Goal: Task Accomplishment & Management: Manage account settings

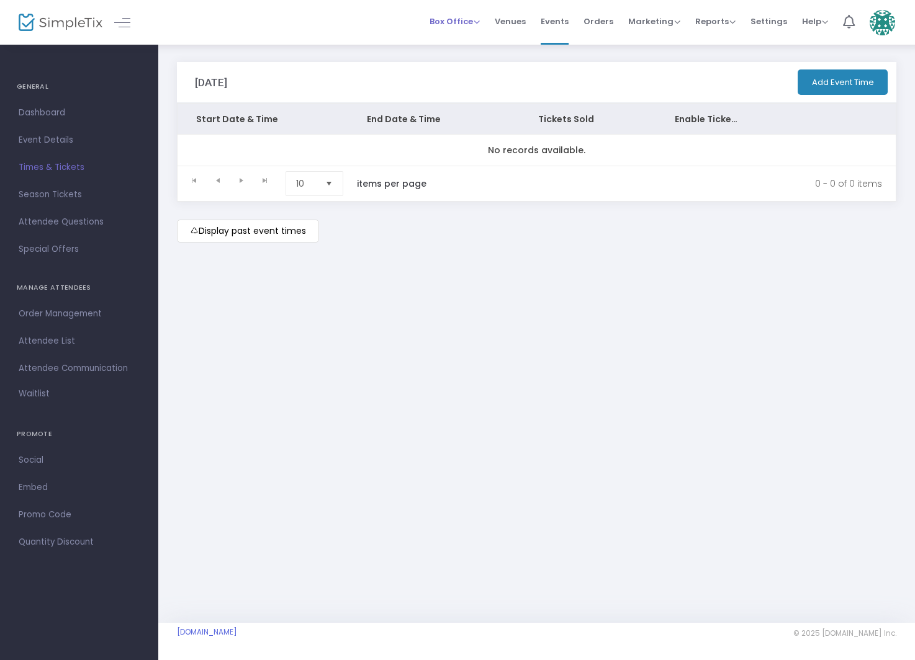
click at [479, 28] on span "Box Office Sell Tickets Bookings Sell Season Pass" at bounding box center [454, 22] width 50 height 32
click at [465, 25] on span "Box Office" at bounding box center [454, 22] width 50 height 12
click at [559, 20] on span "Events" at bounding box center [555, 22] width 28 height 32
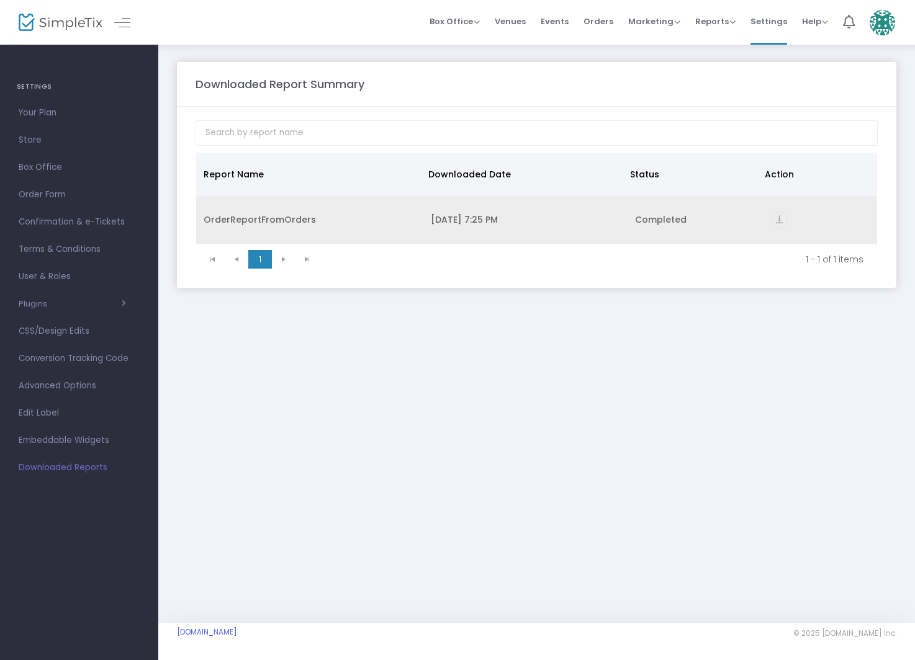
click at [776, 222] on icon "vertical_align_bottom" at bounding box center [779, 220] width 17 height 17
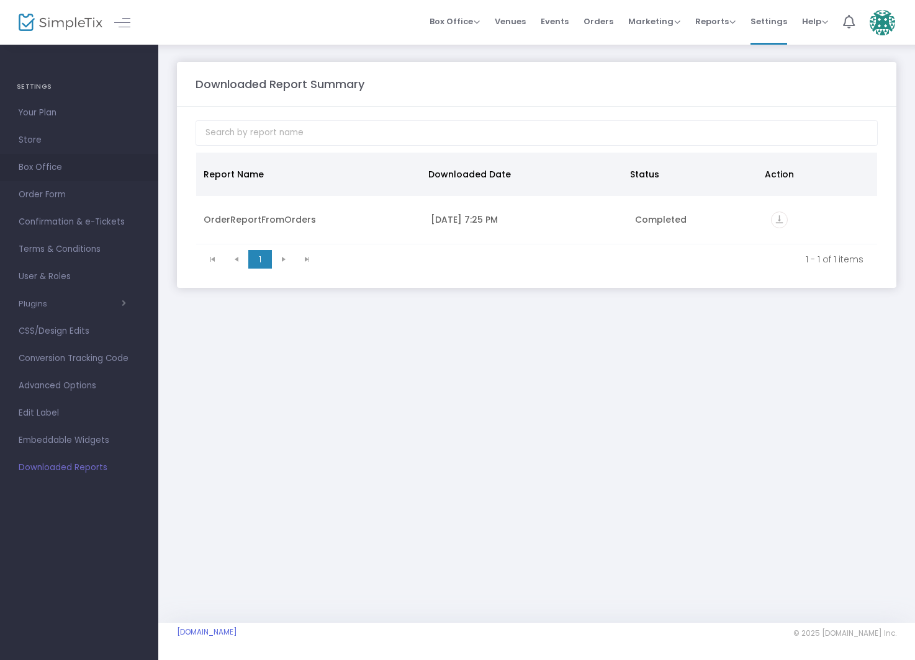
click at [76, 171] on span "Box Office" at bounding box center [79, 167] width 121 height 16
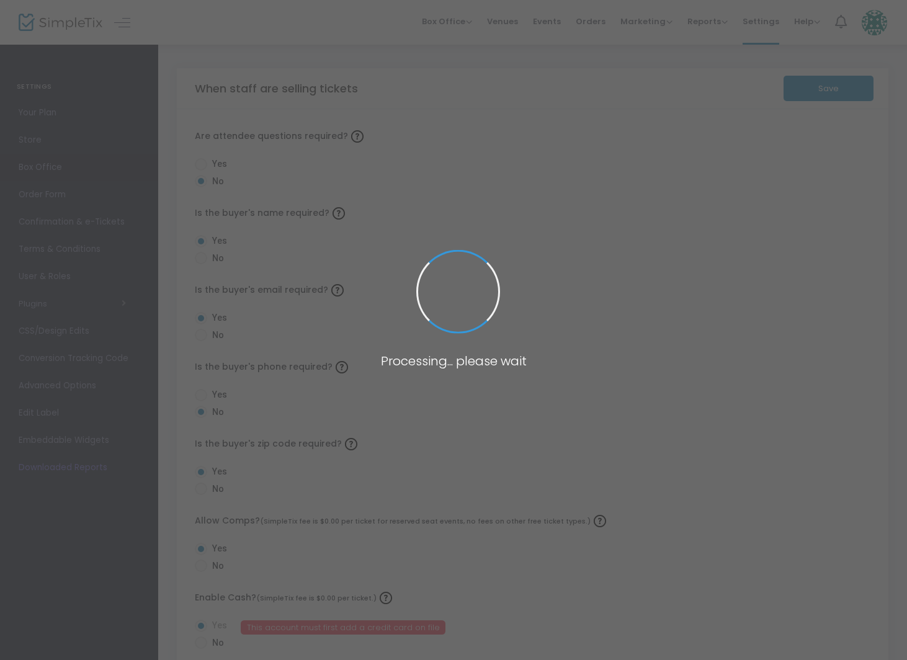
radio input "false"
radio input "true"
radio input "false"
radio input "true"
radio input "false"
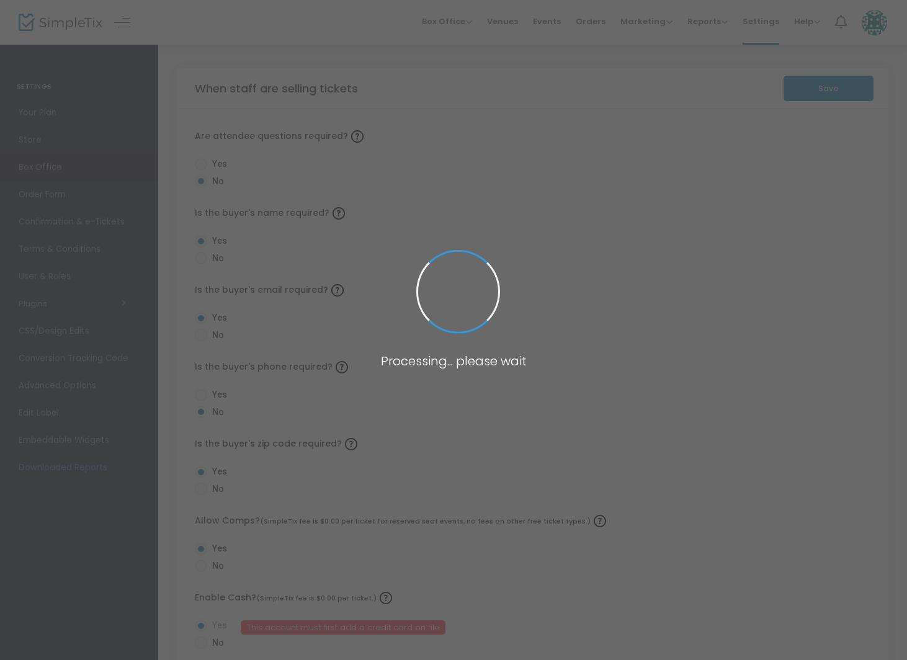
radio input "true"
radio input "false"
radio input "true"
radio input "false"
radio input "true"
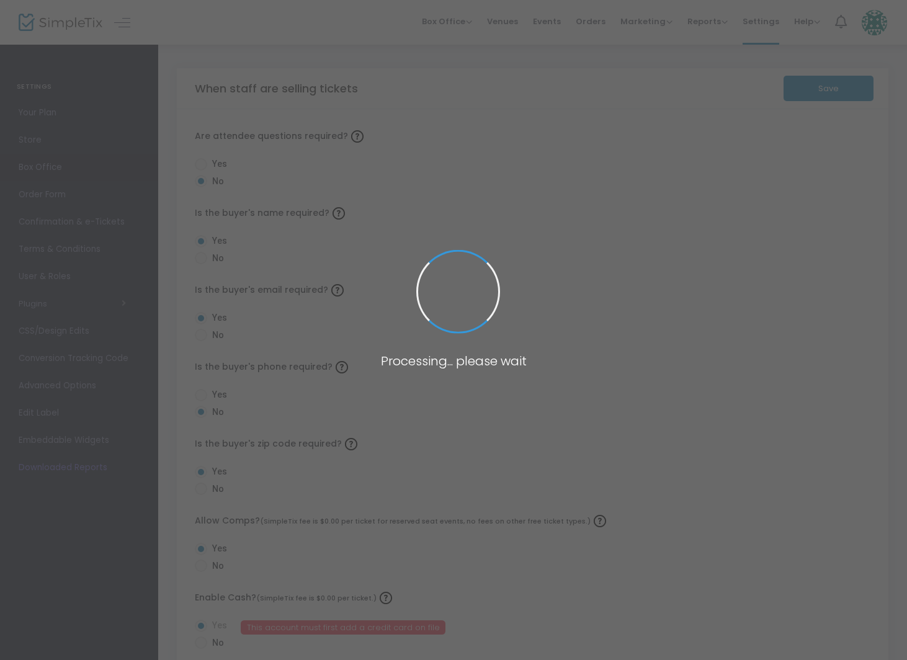
radio input "true"
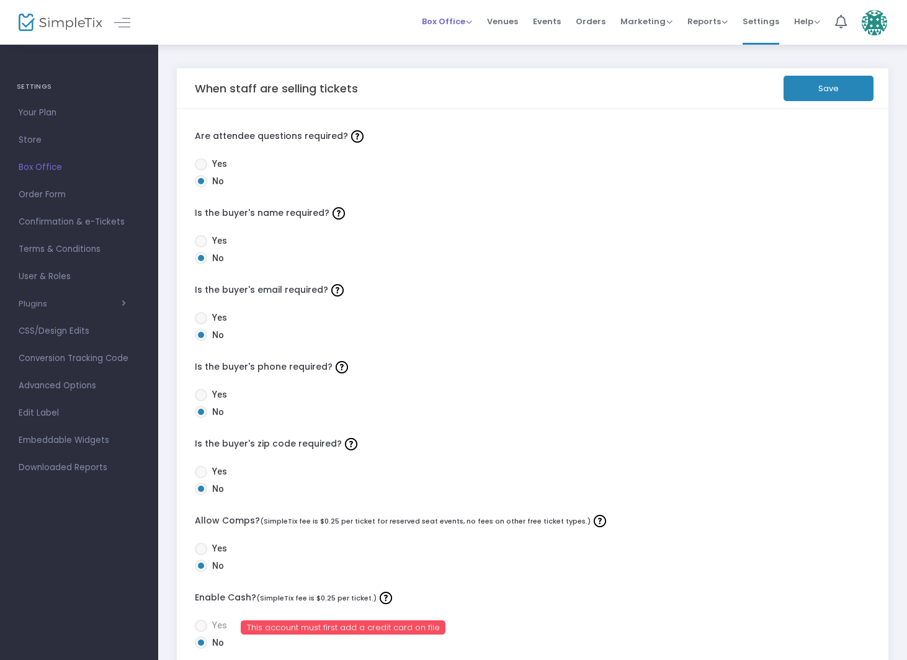
click at [441, 26] on span "Box Office" at bounding box center [447, 22] width 50 height 12
click at [56, 30] on img at bounding box center [61, 23] width 84 height 18
